Goal: Task Accomplishment & Management: Manage account settings

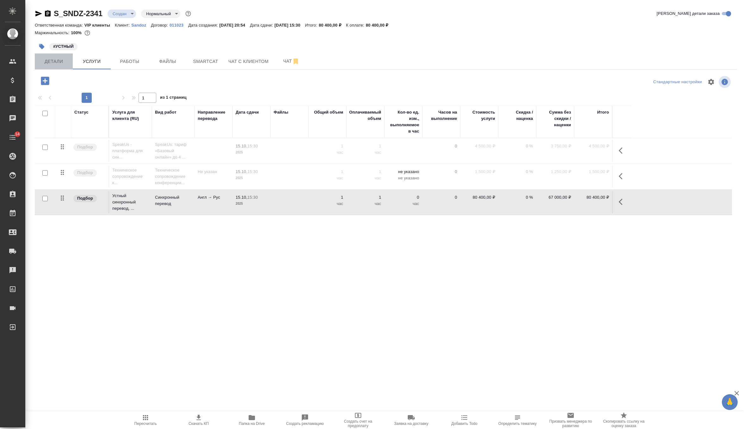
click at [52, 66] on button "Детали" at bounding box center [54, 61] width 38 height 16
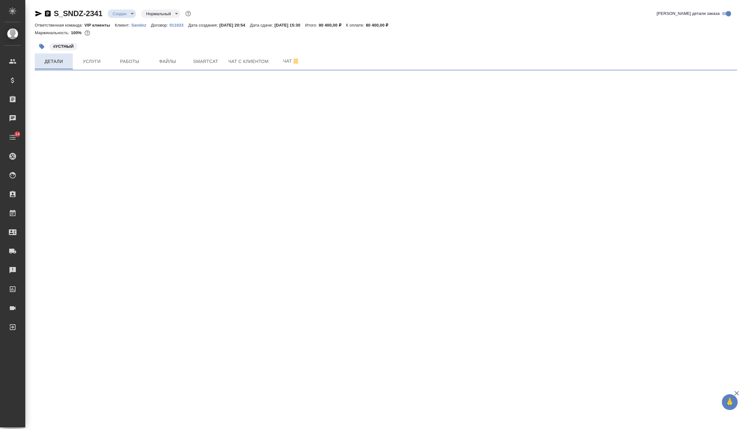
select select "RU"
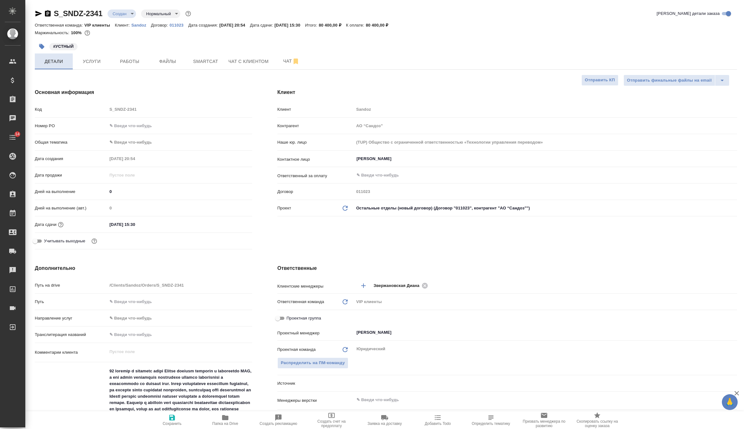
type textarea "x"
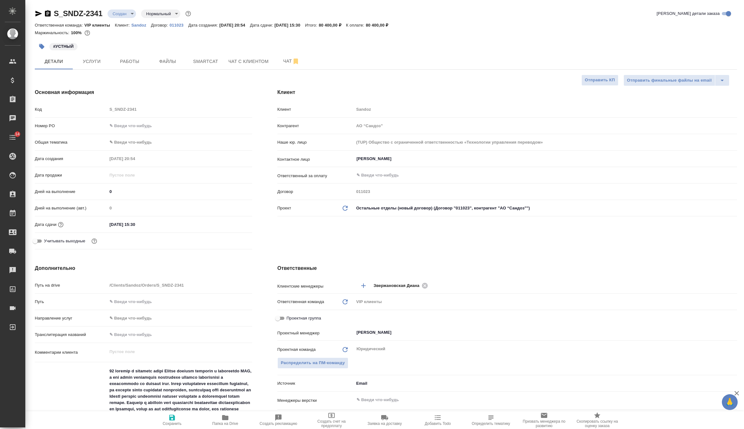
type textarea "x"
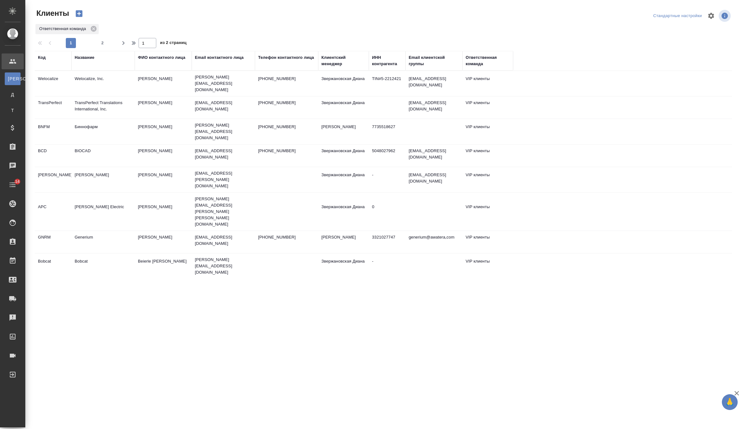
select select "RU"
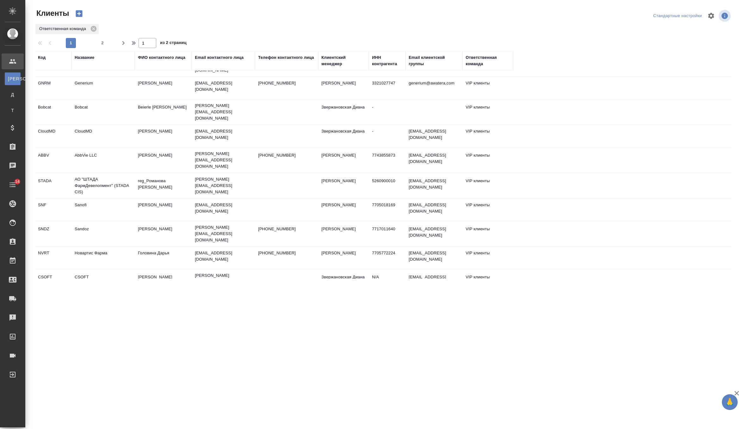
scroll to position [157, 0]
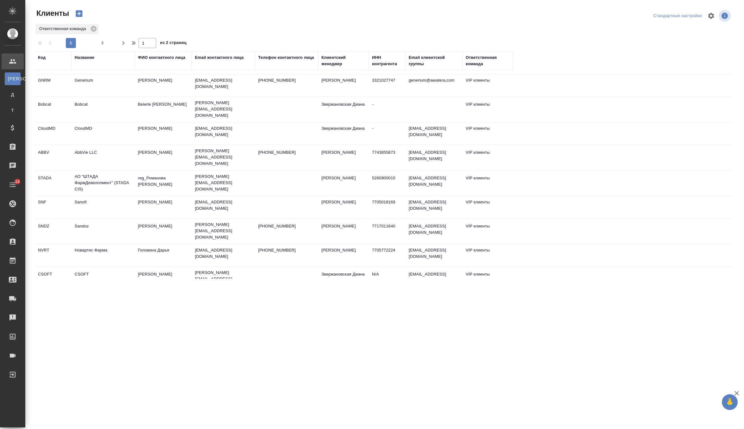
click at [102, 220] on td "Sandoz" at bounding box center [102, 231] width 63 height 22
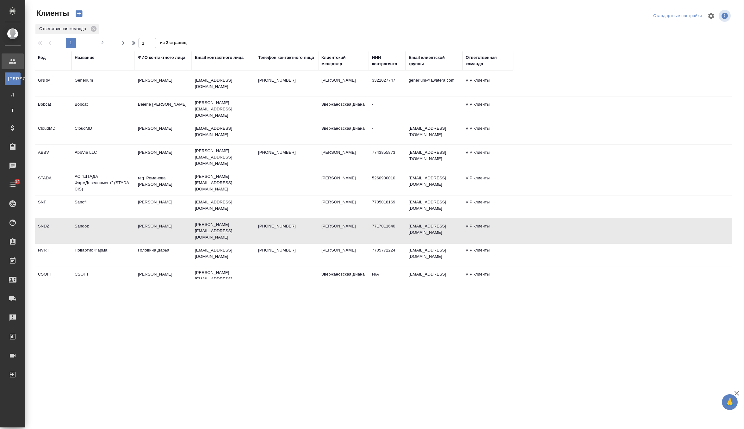
click at [102, 220] on td "Sandoz" at bounding box center [102, 231] width 63 height 22
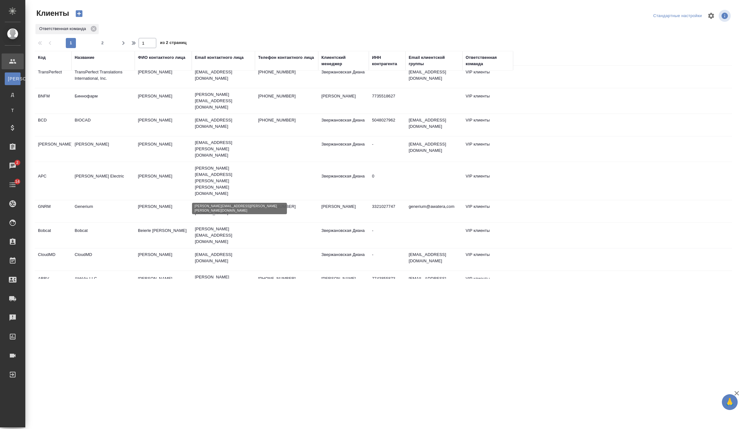
scroll to position [0, 0]
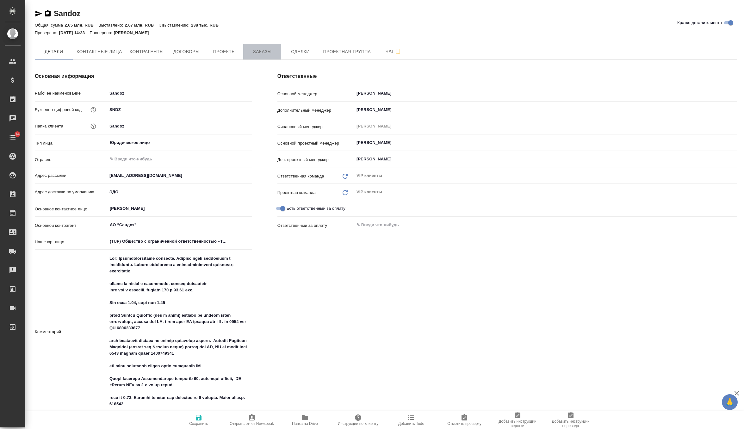
click at [268, 52] on span "Заказы" at bounding box center [262, 52] width 30 height 8
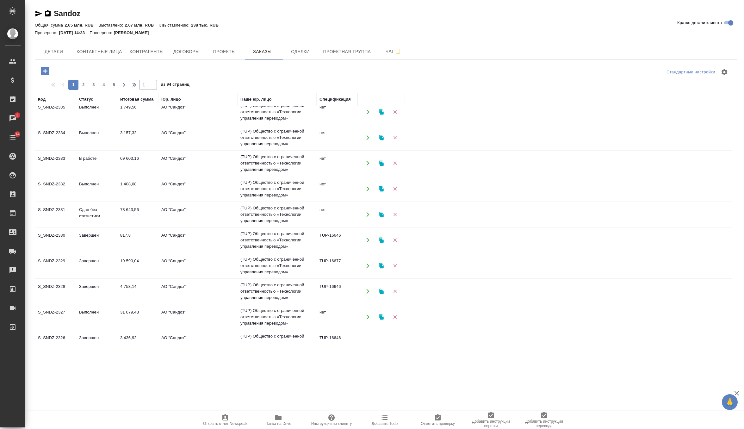
scroll to position [310, 0]
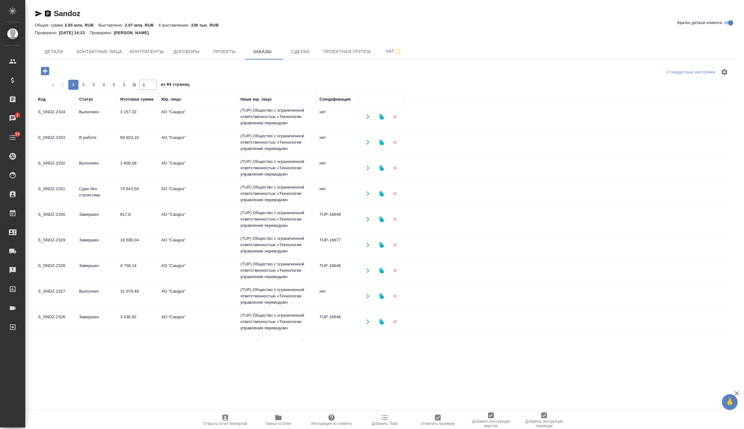
click at [92, 293] on td "Выполнен" at bounding box center [96, 296] width 41 height 22
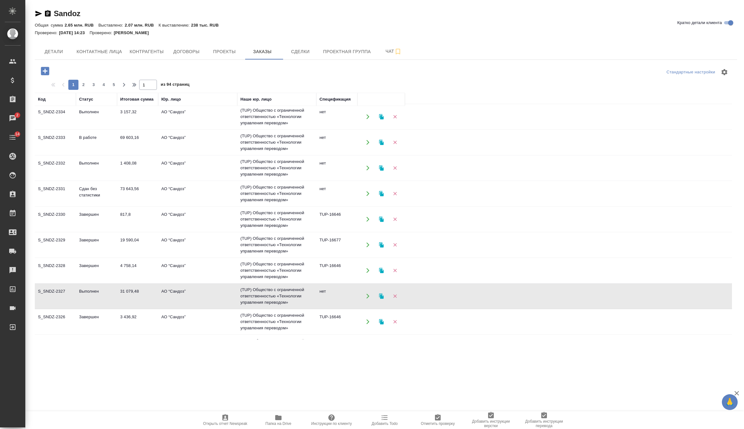
click at [92, 293] on td "Выполнен" at bounding box center [96, 296] width 41 height 22
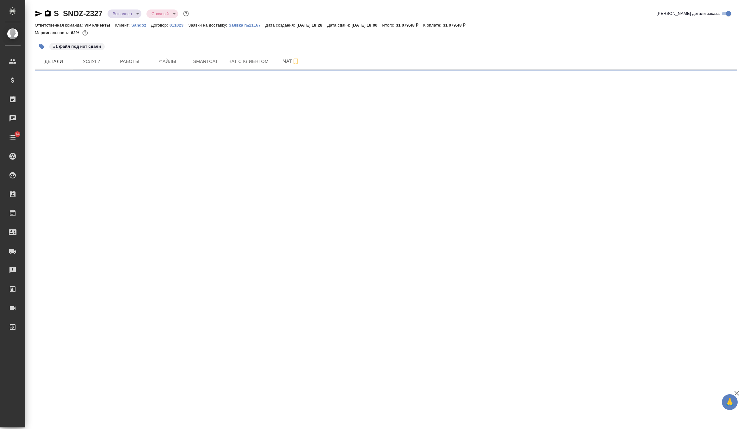
select select "RU"
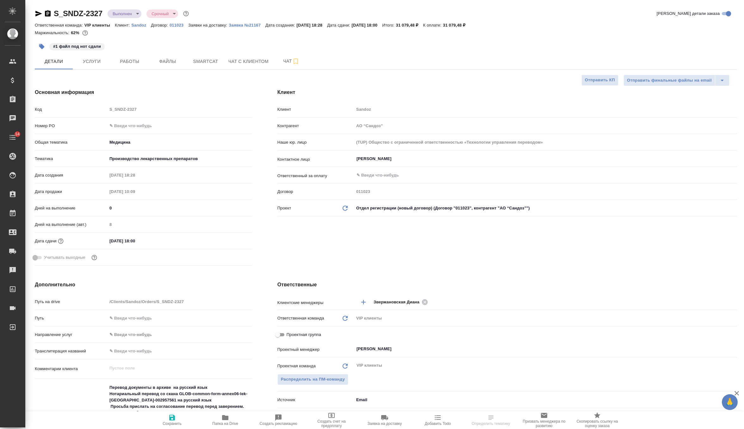
type textarea "x"
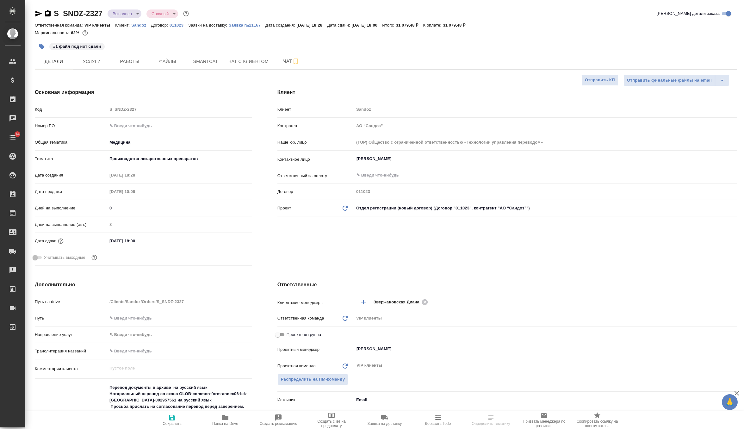
type textarea "x"
click at [261, 24] on p "Заявка №21167" at bounding box center [247, 25] width 37 height 5
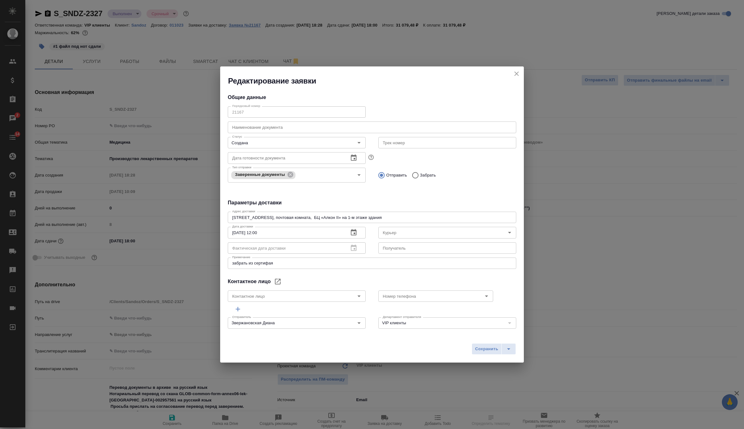
type input "Козлова Юлия"
type input "+7 925 406 83 22"
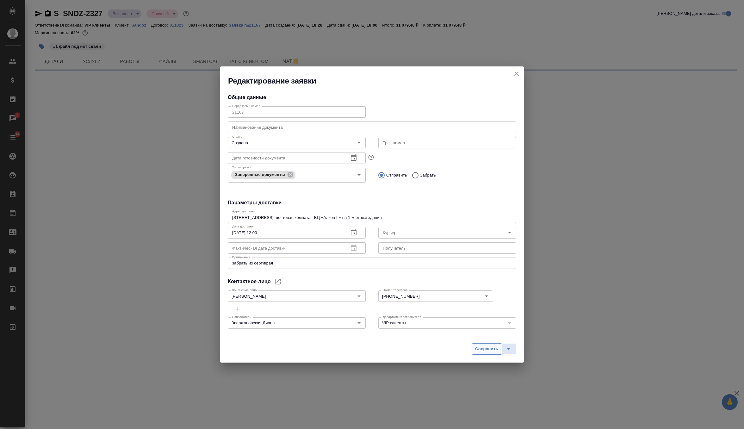
select select "RU"
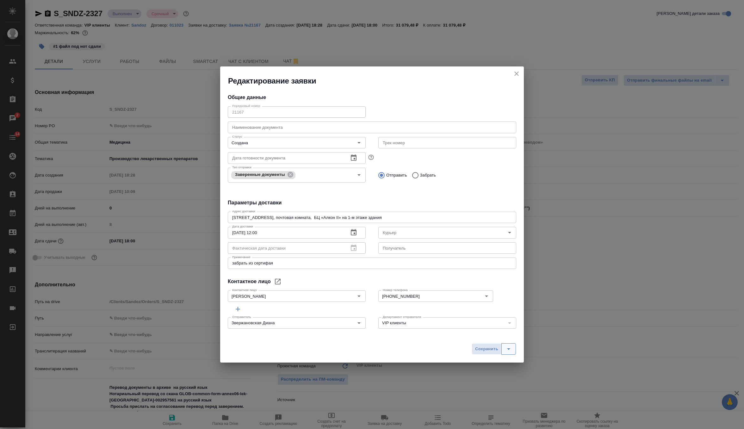
type textarea "x"
click at [508, 349] on icon "split button" at bounding box center [509, 349] width 8 height 8
click at [497, 337] on li "Сохранить и скачать" at bounding box center [494, 336] width 51 height 10
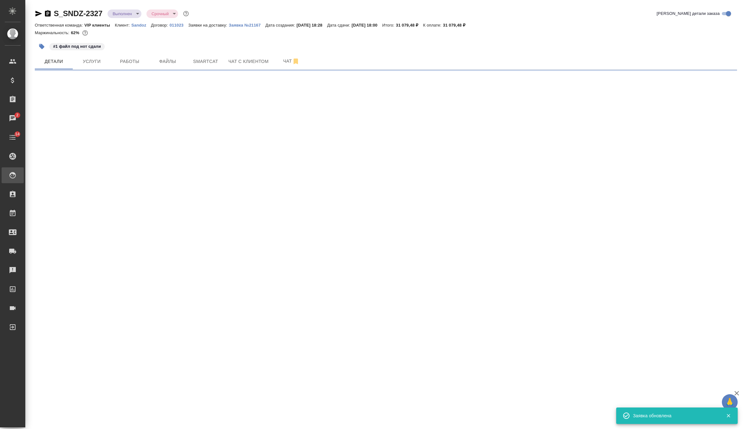
select select "RU"
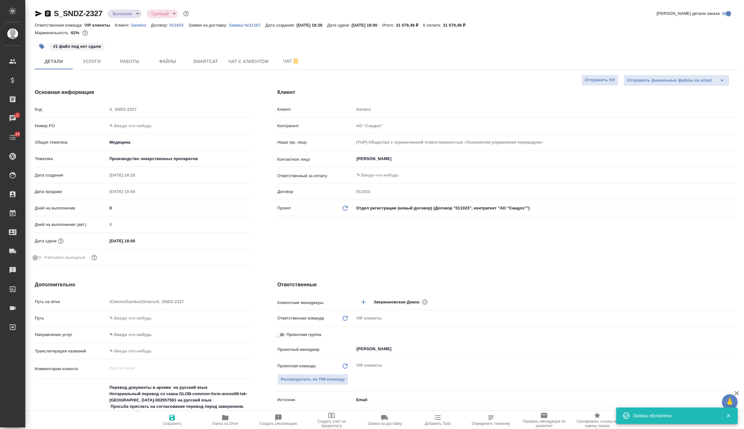
type textarea "x"
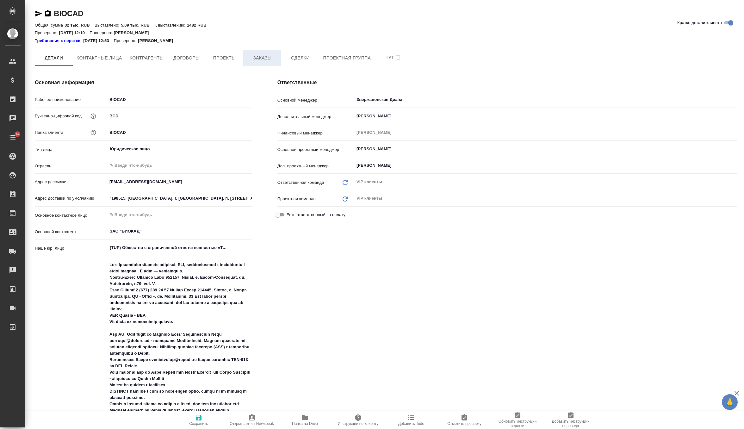
click at [257, 56] on span "Заказы" at bounding box center [262, 58] width 30 height 8
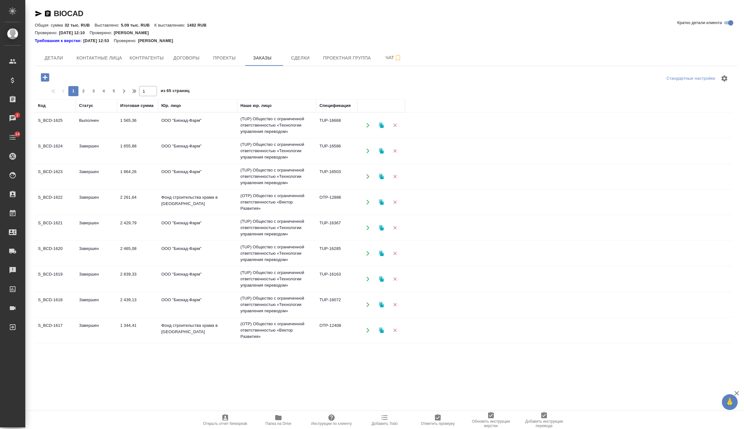
click at [97, 133] on td "Выполнен" at bounding box center [96, 125] width 41 height 22
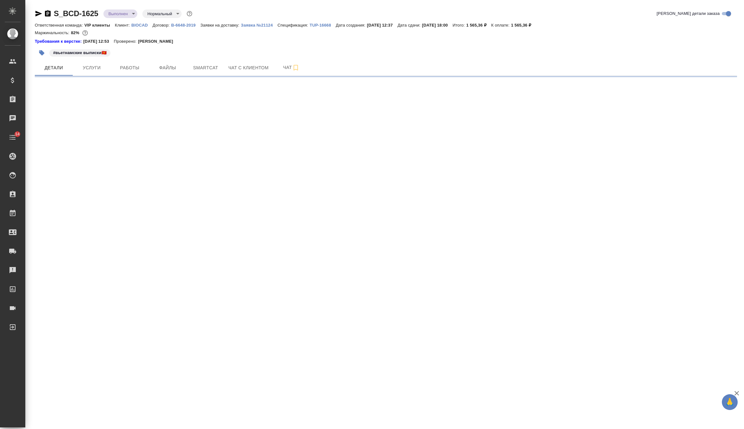
select select "RU"
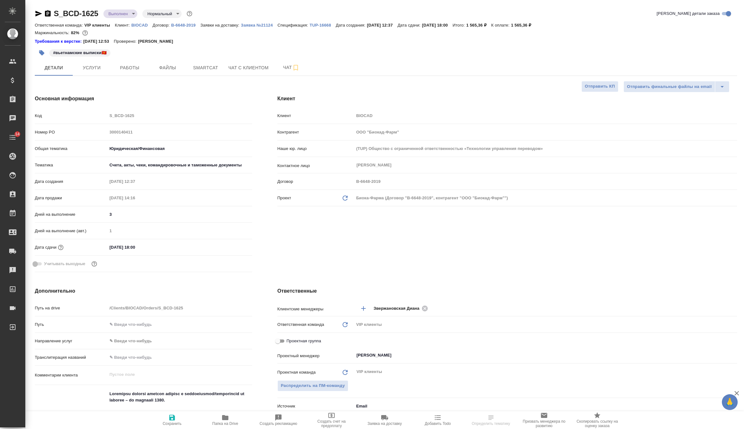
click at [260, 22] on div "Ответственная команда: VIP клиенты Клиент: BIOCAD Договор: B-6648-2019 Заявки н…" at bounding box center [386, 25] width 702 height 8
type textarea "x"
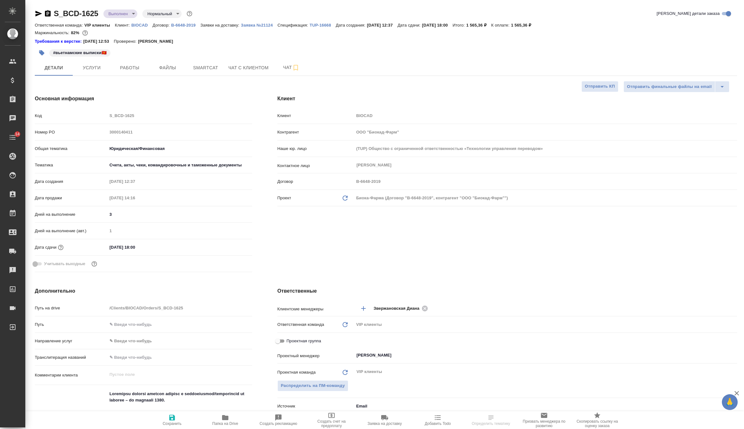
type textarea "x"
click at [261, 25] on p "Заявка №21124" at bounding box center [259, 25] width 37 height 5
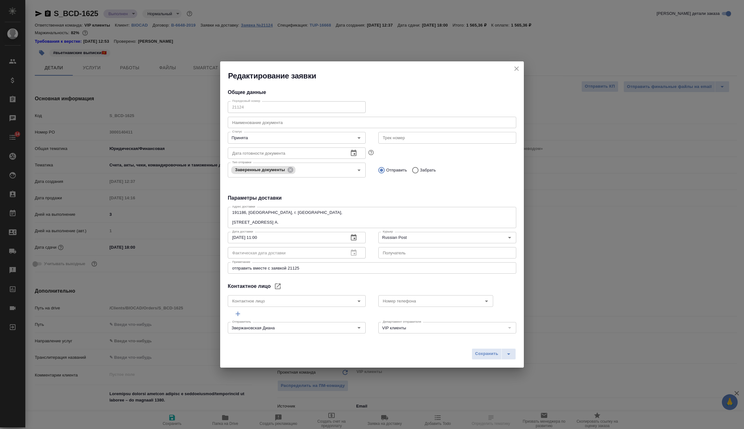
type input "[PERSON_NAME]"
type input "[PHONE_NUMBER]"
click at [507, 354] on icon "split button" at bounding box center [509, 354] width 8 height 8
click at [500, 343] on li "Сохранить и скачать" at bounding box center [494, 340] width 51 height 10
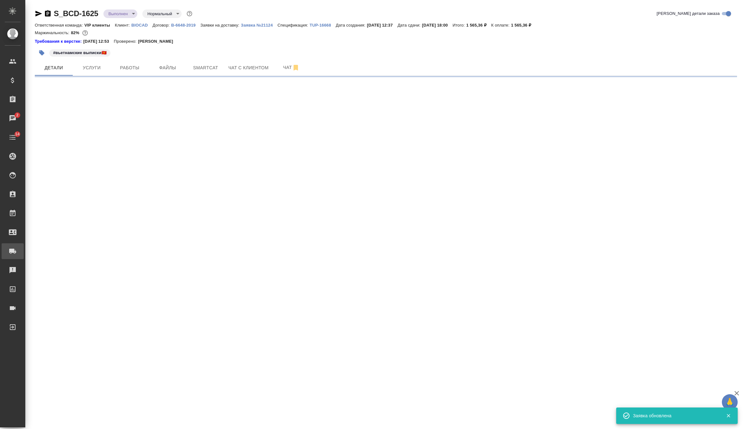
select select "RU"
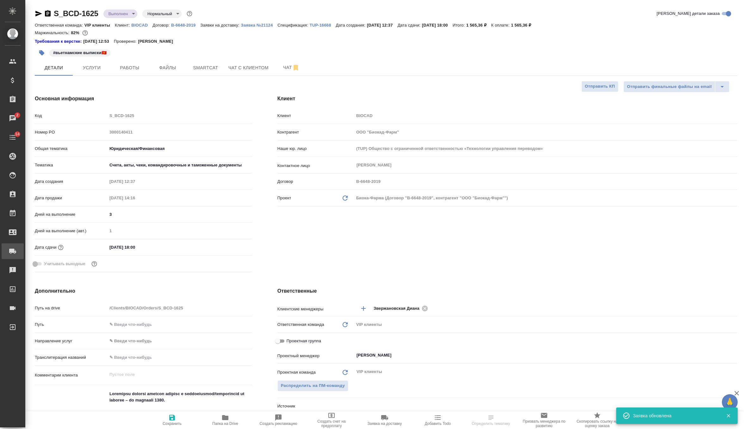
type textarea "x"
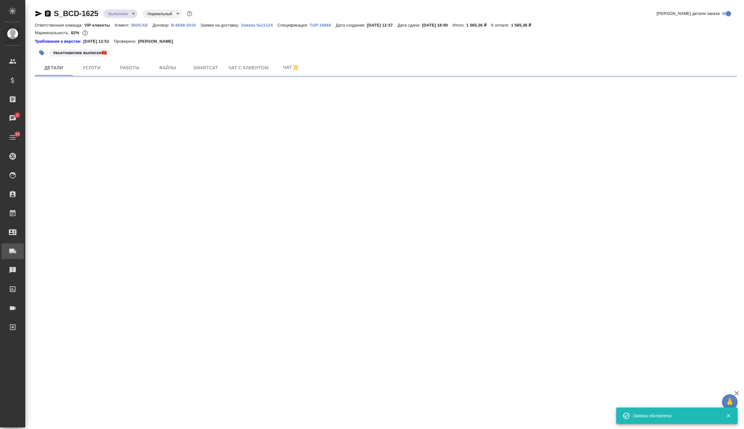
select select "RU"
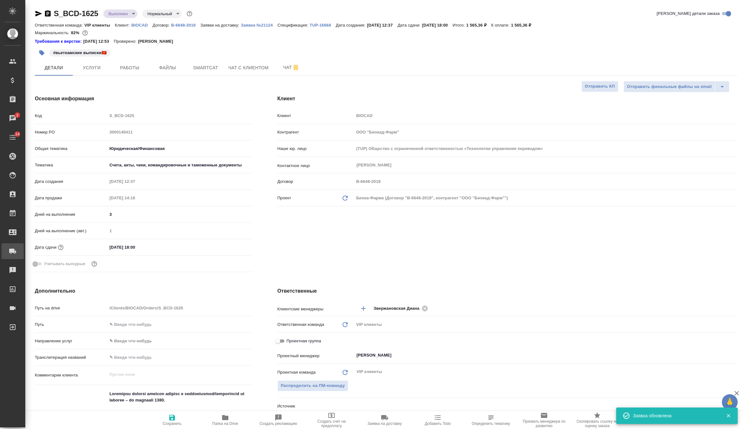
type textarea "x"
click at [321, 26] on p "TUP-16668" at bounding box center [323, 25] width 26 height 5
type textarea "x"
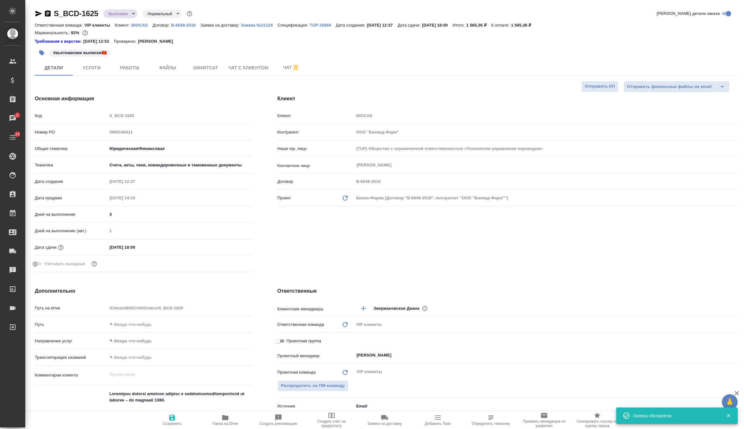
type textarea "x"
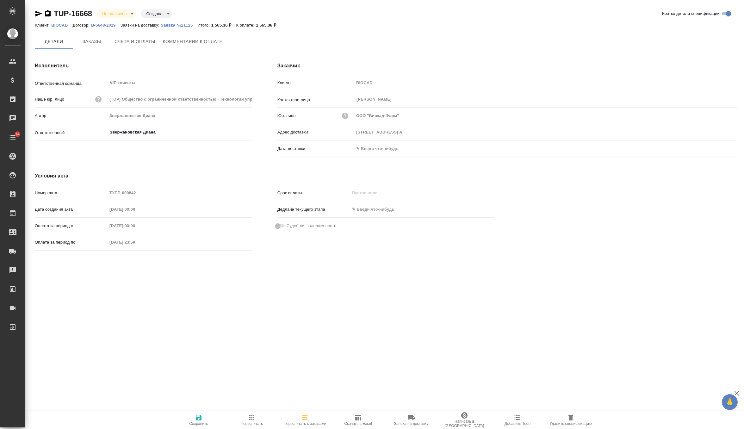
click at [190, 28] on button "Заявка №21125" at bounding box center [179, 25] width 37 height 6
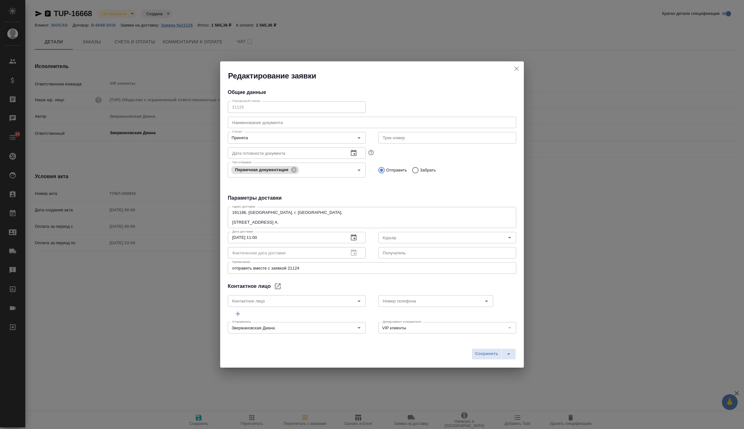
type input "191186, Россия, г. Санкт-Петербург, ул. Итальянская, д.17, лит. А."
type input "Russian Post"
type input "Землеглядова Юлия"
type input "+7(921) 750-49-12"
click at [507, 349] on button "split button" at bounding box center [508, 353] width 15 height 11
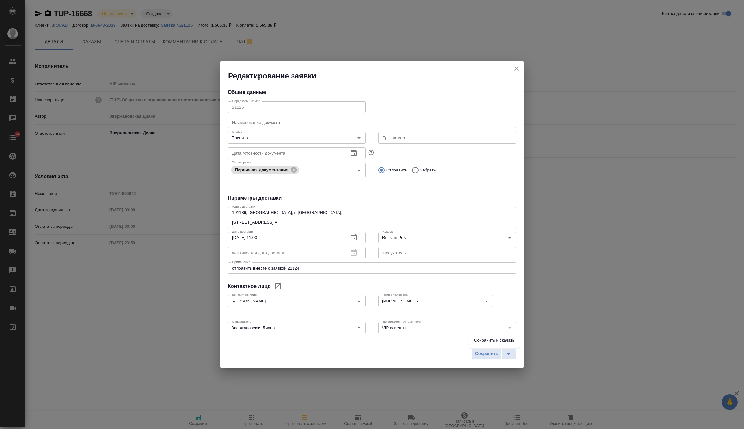
click at [504, 338] on li "Сохранить и скачать" at bounding box center [494, 340] width 51 height 10
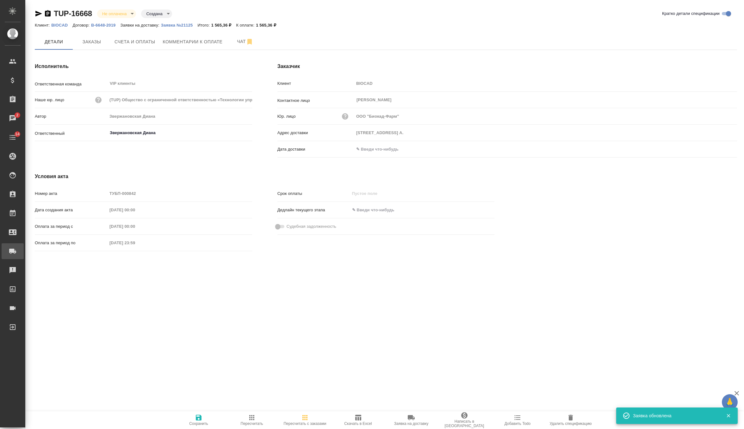
type input "191186, Россия, г. Санкт-Петербург, ул. Итальянская, д.17, лит. А."
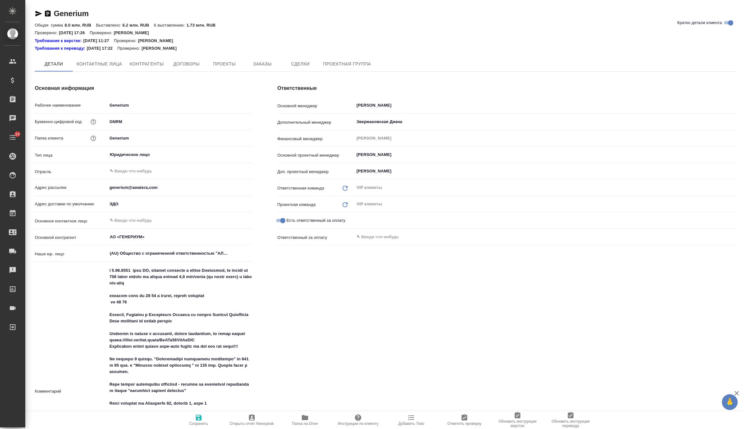
type textarea "x"
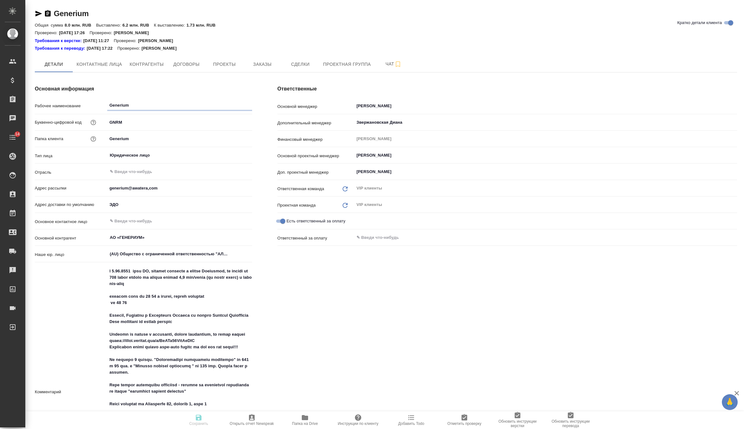
type textarea "x"
click at [269, 64] on span "Заказы" at bounding box center [262, 64] width 30 height 8
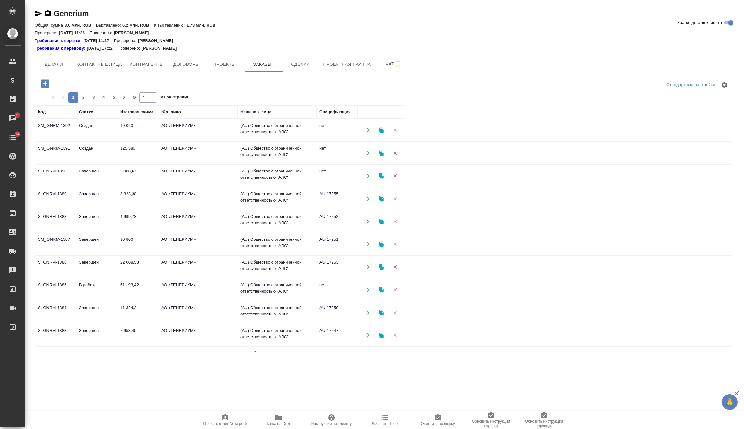
click at [127, 153] on td "125 580" at bounding box center [137, 153] width 41 height 22
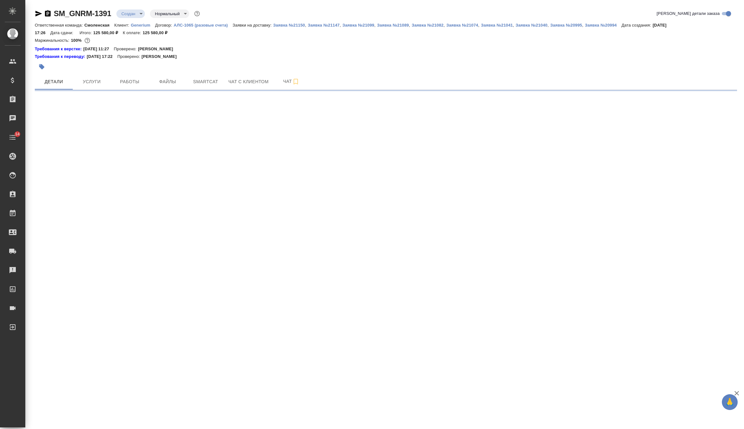
select select "RU"
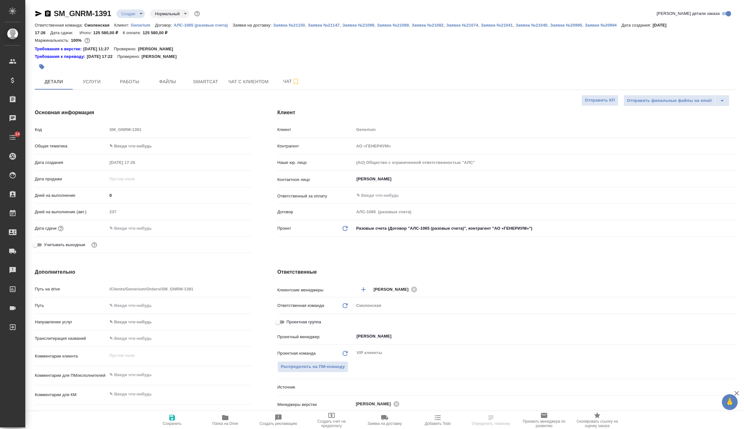
type textarea "x"
click at [596, 25] on p "Заявка №20994" at bounding box center [603, 25] width 37 height 5
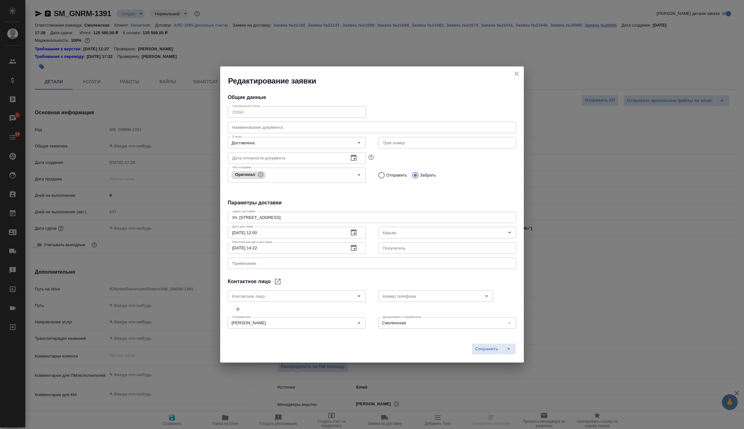
type input "[PERSON_NAME]"
click at [515, 71] on icon "close" at bounding box center [517, 74] width 8 height 8
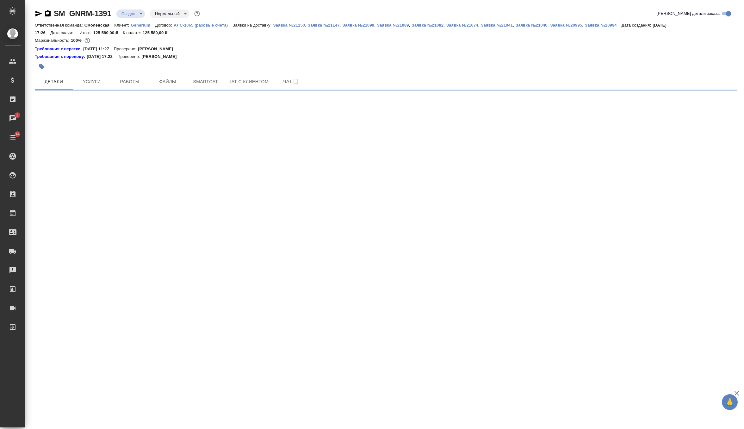
select select "RU"
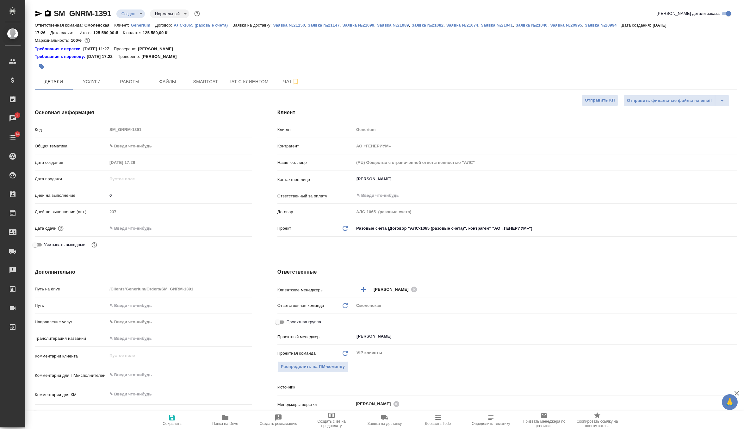
click at [509, 25] on p "Заявка №21041" at bounding box center [497, 25] width 32 height 5
type textarea "x"
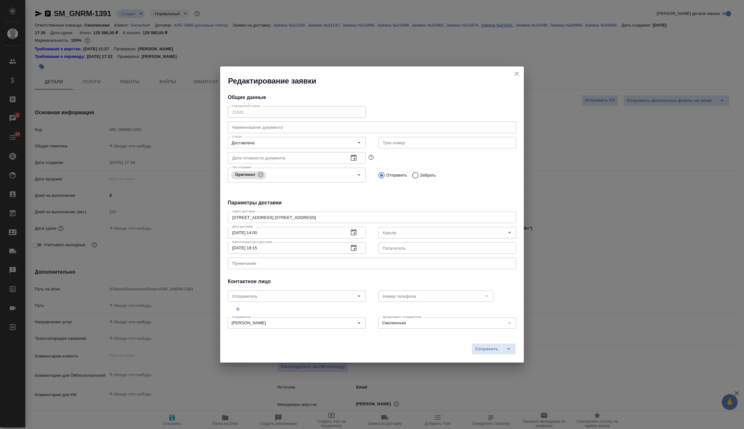
type input "Ушаков Андрей"
click at [515, 73] on icon "close" at bounding box center [517, 74] width 8 height 8
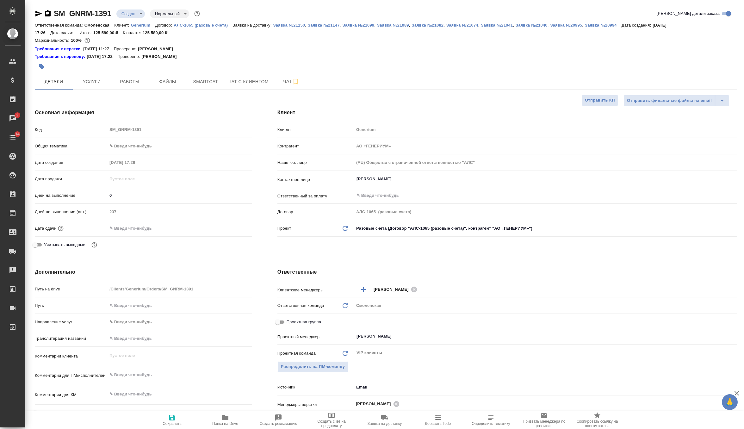
click at [476, 28] on button "Заявка №21074" at bounding box center [462, 25] width 32 height 6
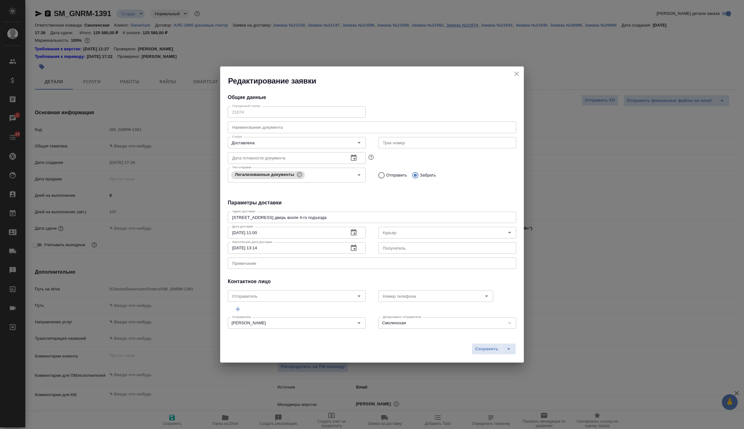
type input "Ушаков Андрей"
type input "НОТАРИУС Корсик Мария Александровна"
click at [517, 72] on icon "close" at bounding box center [516, 73] width 4 height 4
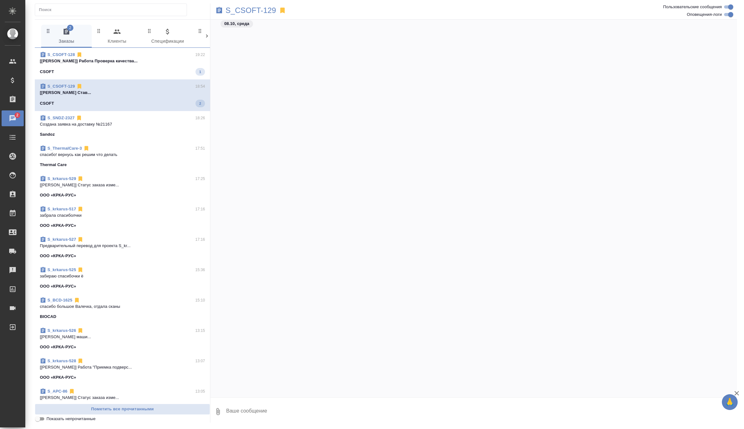
scroll to position [1199, 0]
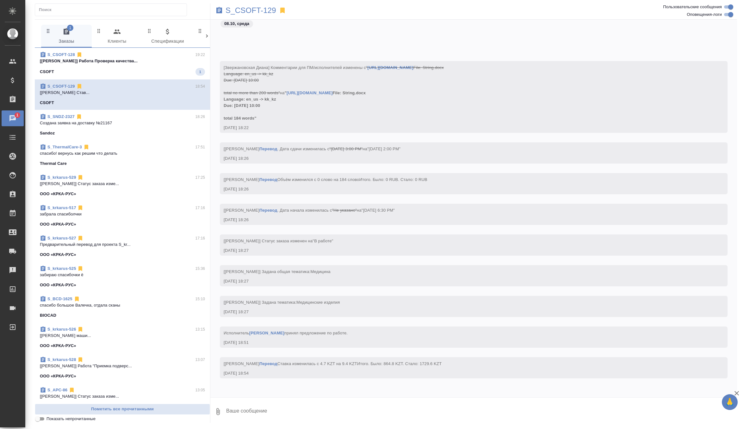
click at [113, 68] on div "CSOFT 1" at bounding box center [122, 72] width 165 height 8
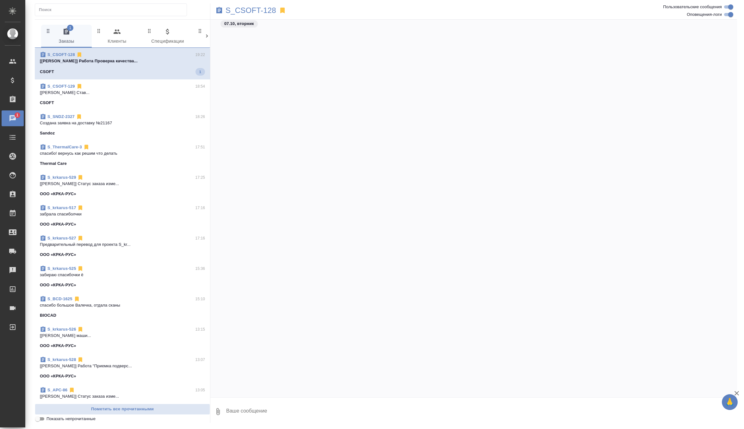
scroll to position [8692, 0]
